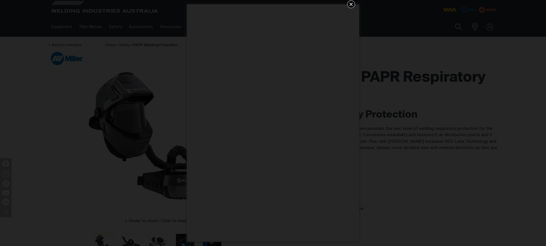
click at [350, 3] on icon "Get 5 WIA Welding Guides Free!" at bounding box center [350, 4] width 3 height 3
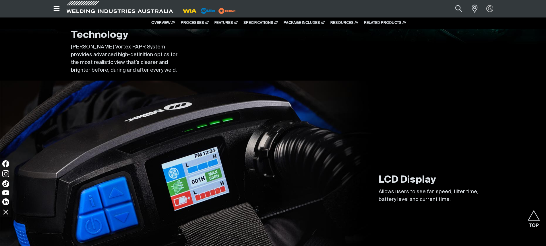
scroll to position [1292, 0]
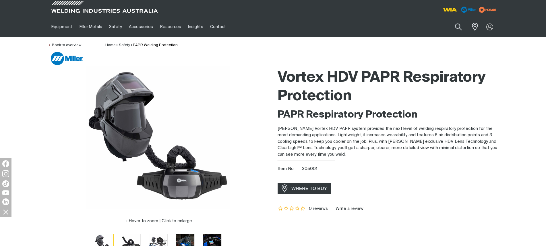
click at [396, 64] on div at bounding box center [274, 58] width 447 height 13
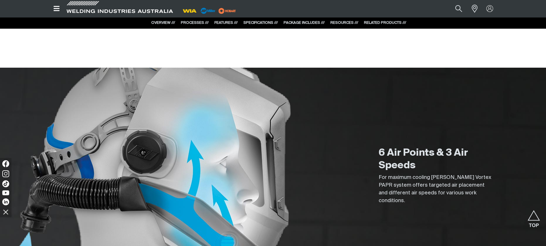
scroll to position [603, 0]
